Goal: Navigation & Orientation: Find specific page/section

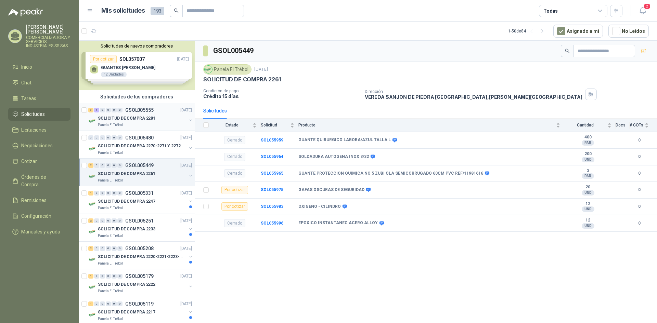
click at [154, 117] on div "SOLICITUD DE COMPRA 2281" at bounding box center [142, 118] width 89 height 8
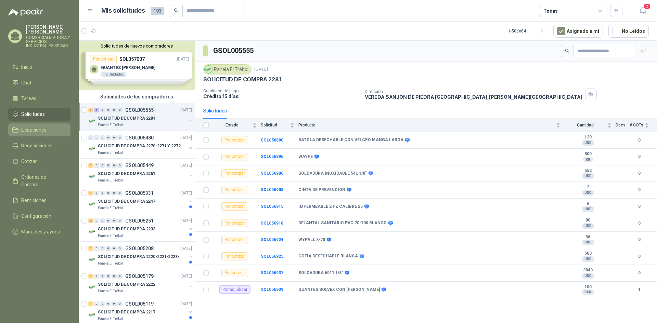
click at [39, 129] on span "Licitaciones" at bounding box center [33, 130] width 25 height 8
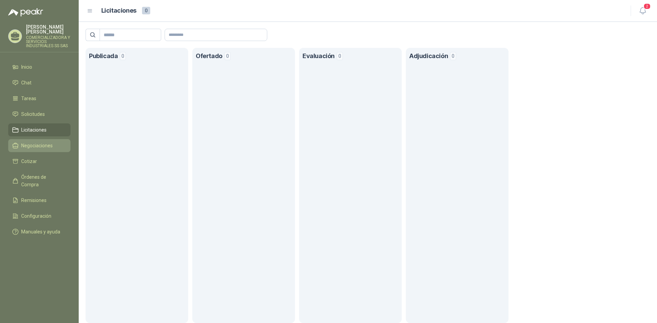
click at [40, 145] on span "Negociaciones" at bounding box center [36, 146] width 31 height 8
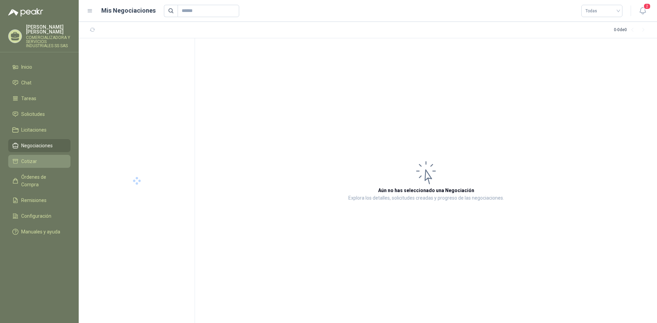
click at [33, 160] on span "Cotizar" at bounding box center [29, 162] width 16 height 8
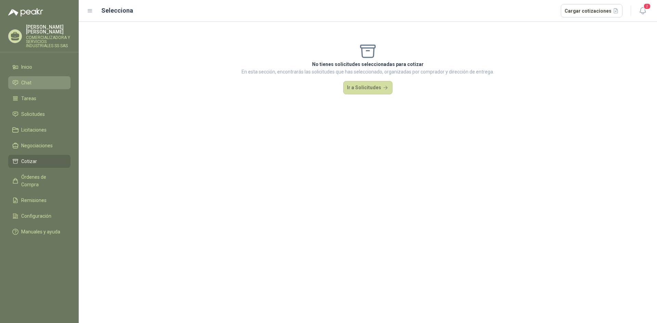
click at [29, 84] on span "Chat" at bounding box center [26, 83] width 10 height 8
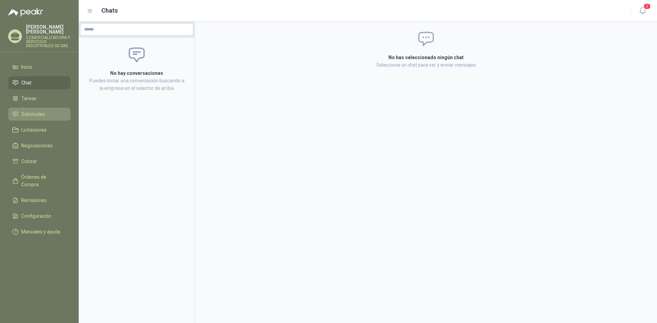
click at [31, 114] on span "Solicitudes" at bounding box center [33, 114] width 24 height 8
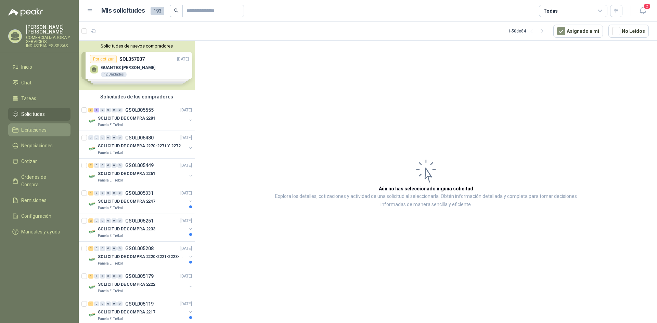
click at [39, 126] on span "Licitaciones" at bounding box center [33, 130] width 25 height 8
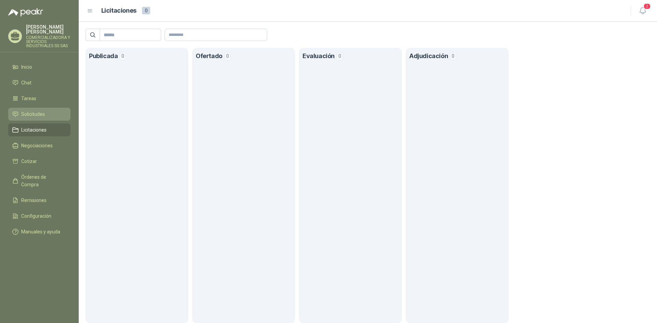
click at [35, 115] on span "Solicitudes" at bounding box center [33, 114] width 24 height 8
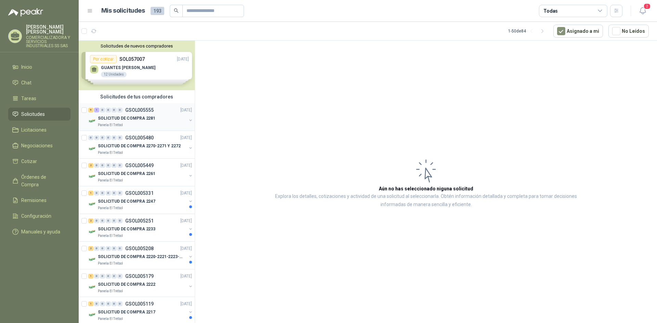
click at [162, 123] on div "Panela El Trébol" at bounding box center [142, 124] width 89 height 5
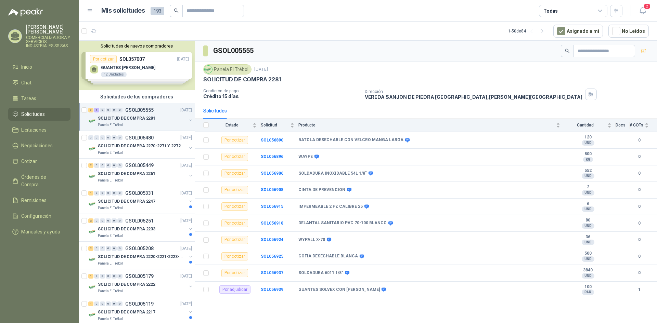
click at [155, 70] on div "Solicitudes de nuevos compradores Por cotizar SOL057007 [DATE] GUANTES [PERSON_…" at bounding box center [137, 66] width 116 height 50
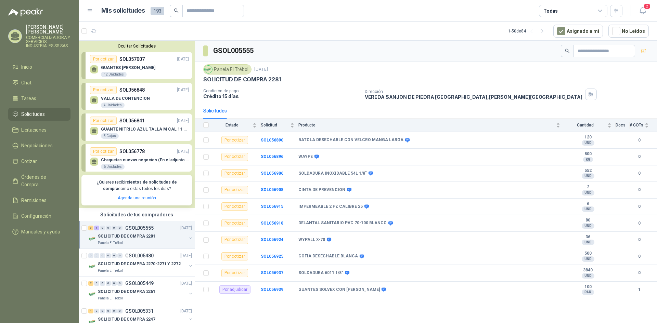
click at [164, 68] on div "GUANTES [PERSON_NAME] 12 Unidades" at bounding box center [139, 70] width 99 height 14
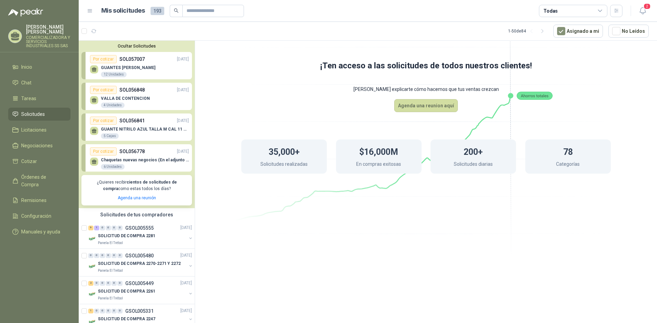
click at [114, 64] on div "GUANTES [PERSON_NAME] 12 Unidades" at bounding box center [139, 70] width 99 height 14
click at [113, 74] on div "12 Unidades" at bounding box center [114, 74] width 26 height 5
